Goal: Find specific page/section: Find specific page/section

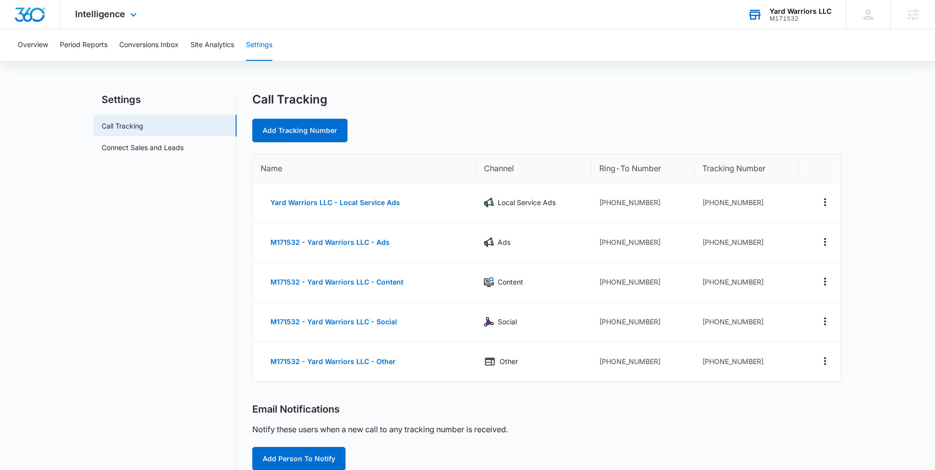
click at [790, 10] on div "Yard Warriors LLC" at bounding box center [800, 11] width 62 height 8
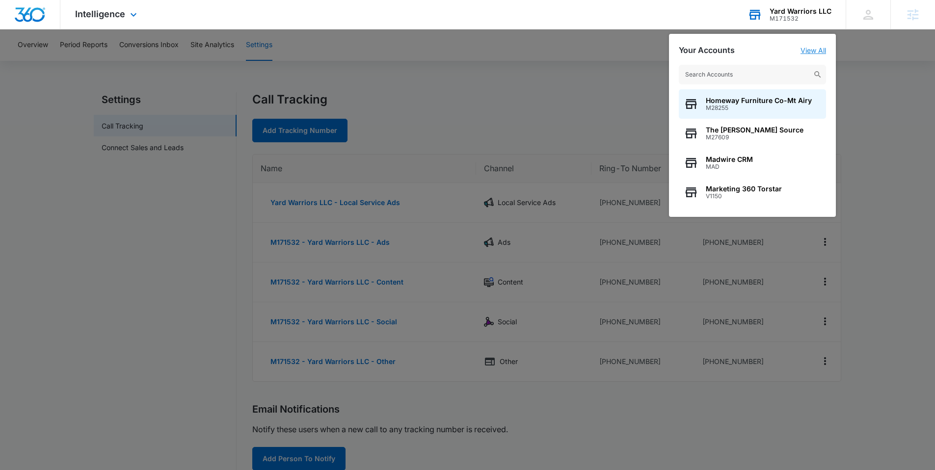
click at [820, 48] on link "View All" at bounding box center [813, 50] width 26 height 8
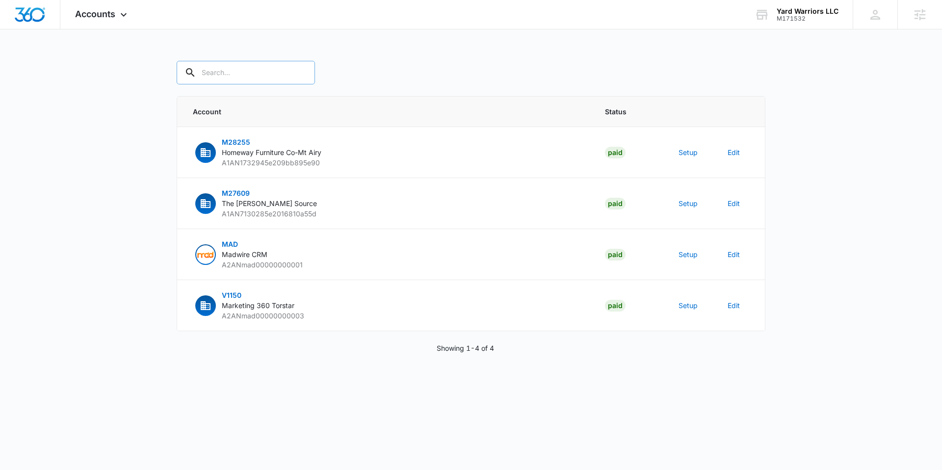
click at [237, 63] on input "text" at bounding box center [246, 73] width 138 height 24
click at [238, 70] on input "text" at bounding box center [246, 73] width 138 height 24
type input "complete auto"
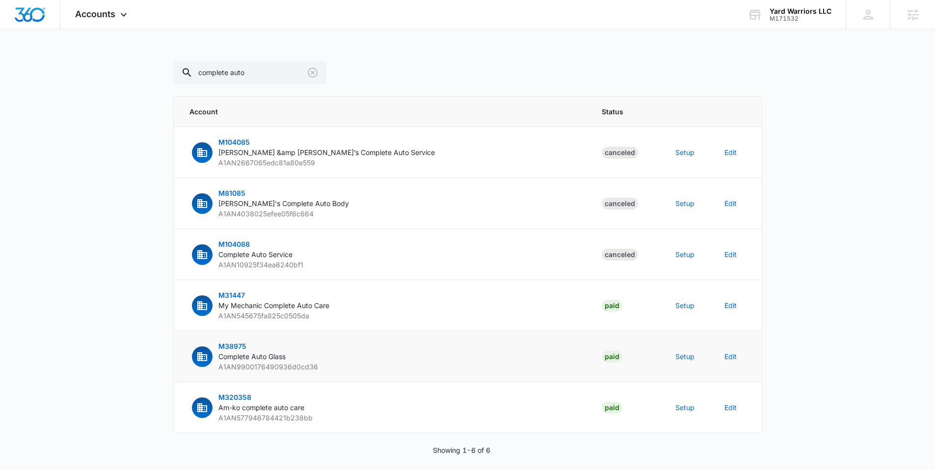
click at [237, 346] on span "M38975" at bounding box center [232, 346] width 28 height 8
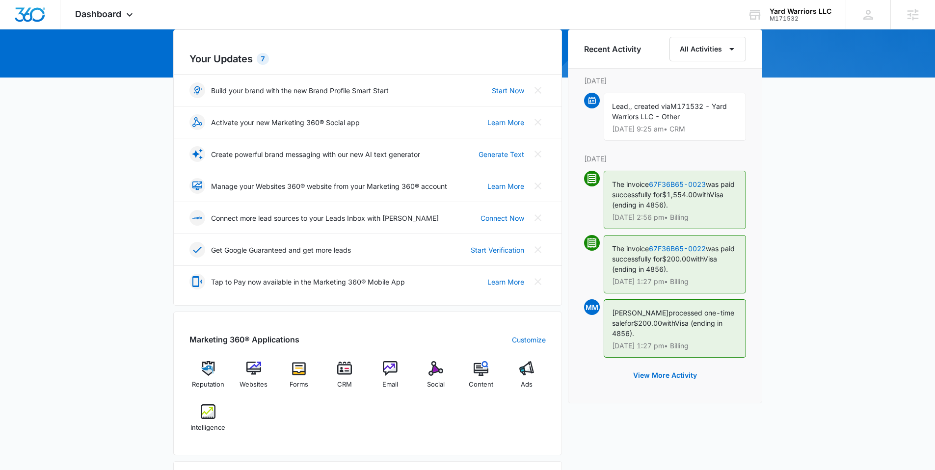
scroll to position [108, 0]
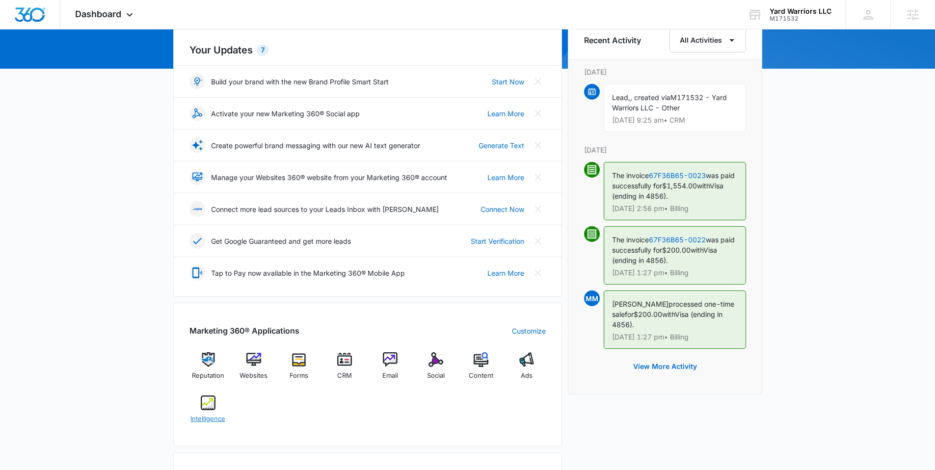
click at [210, 405] on img at bounding box center [208, 402] width 15 height 15
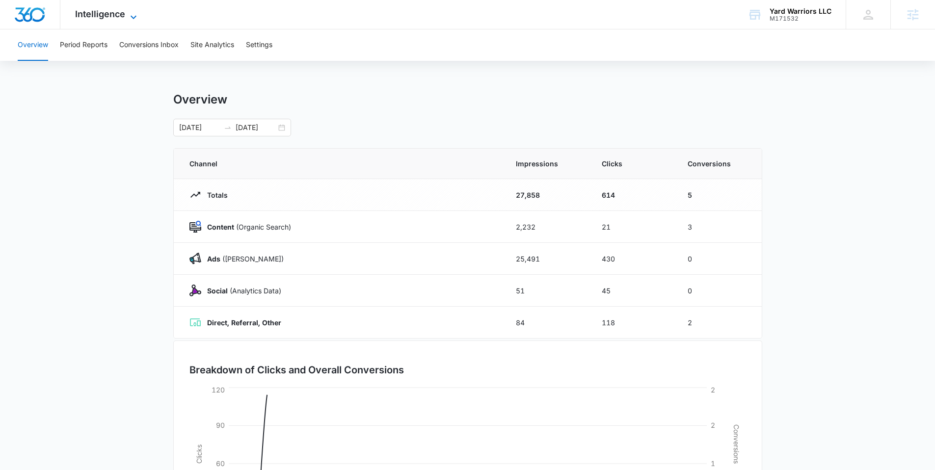
click at [102, 12] on span "Intelligence" at bounding box center [100, 14] width 50 height 10
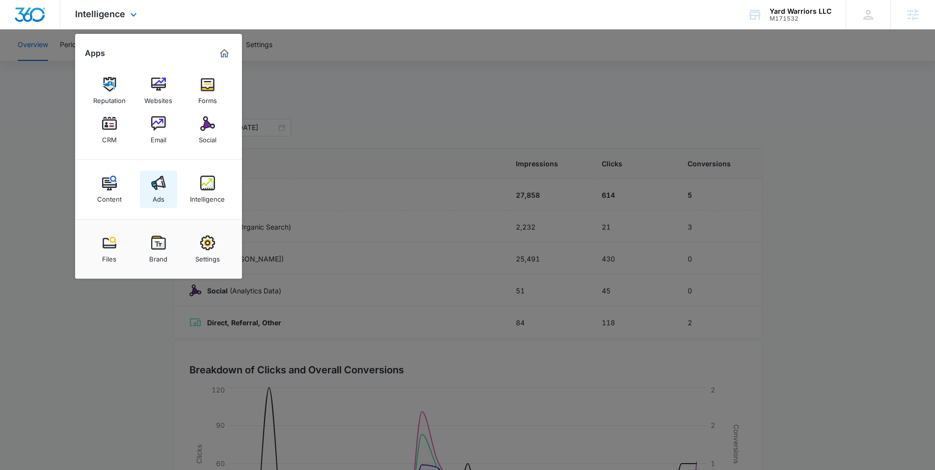
click at [167, 181] on link "Ads" at bounding box center [158, 189] width 37 height 37
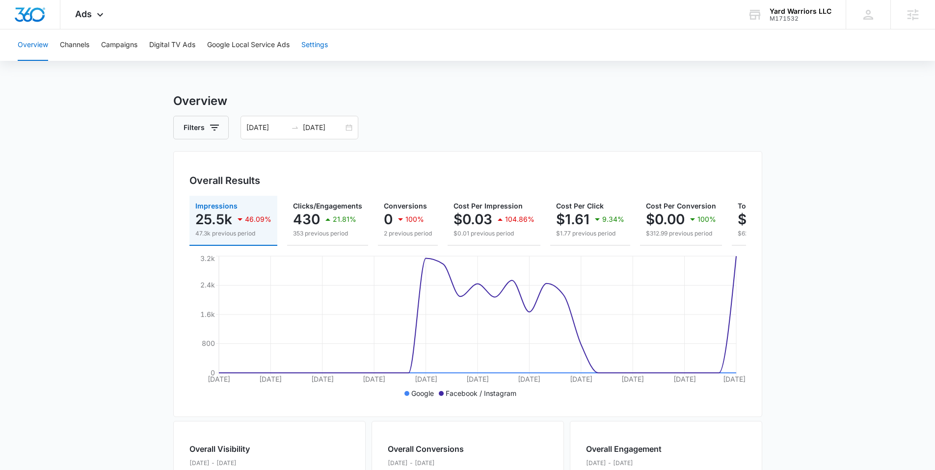
click at [319, 36] on button "Settings" at bounding box center [314, 44] width 26 height 31
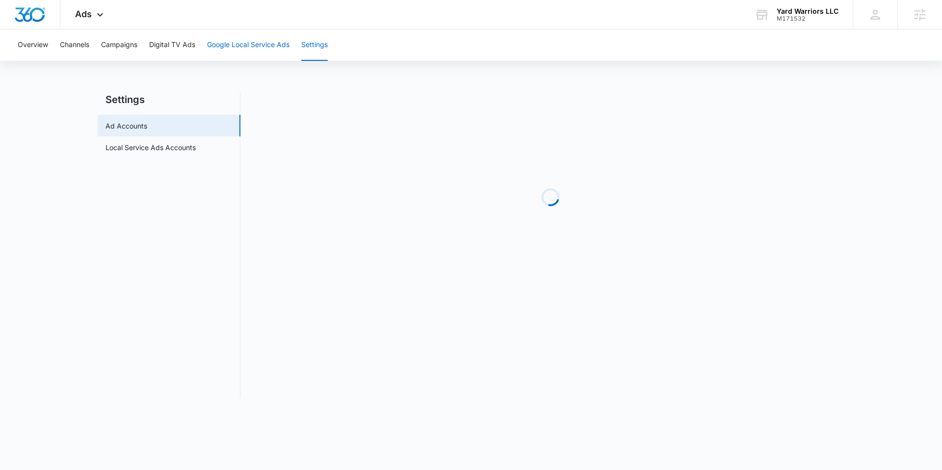
click at [256, 40] on button "Google Local Service Ads" at bounding box center [248, 44] width 82 height 31
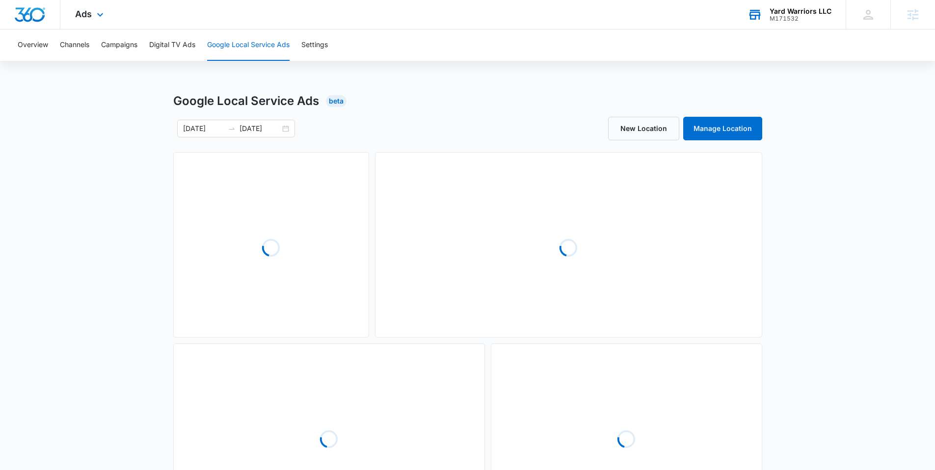
click at [785, 9] on div "Yard Warriors LLC" at bounding box center [800, 11] width 62 height 8
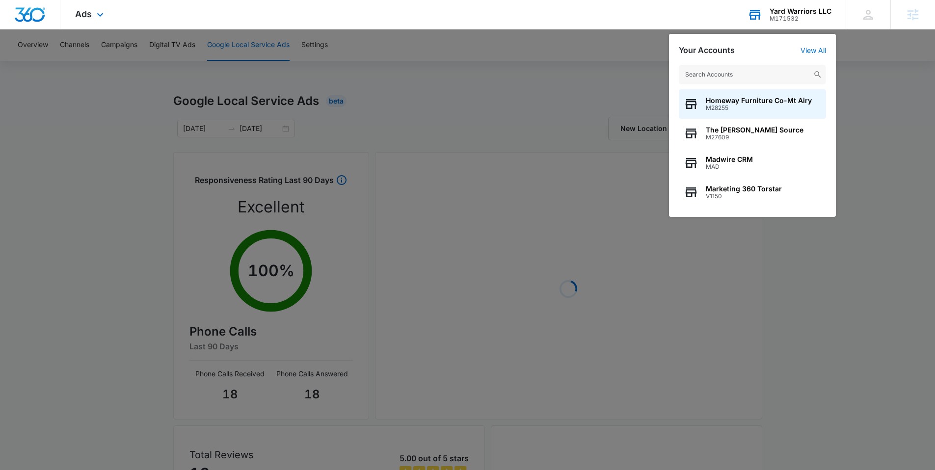
click at [773, 75] on input "text" at bounding box center [752, 75] width 147 height 20
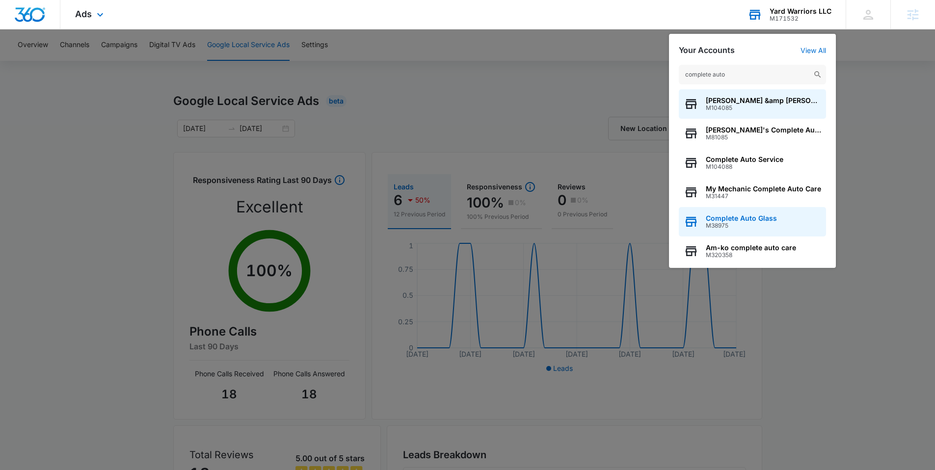
type input "complete auto"
click at [744, 212] on div "Complete Auto Glass M38975" at bounding box center [752, 221] width 147 height 29
